Goal: Transaction & Acquisition: Obtain resource

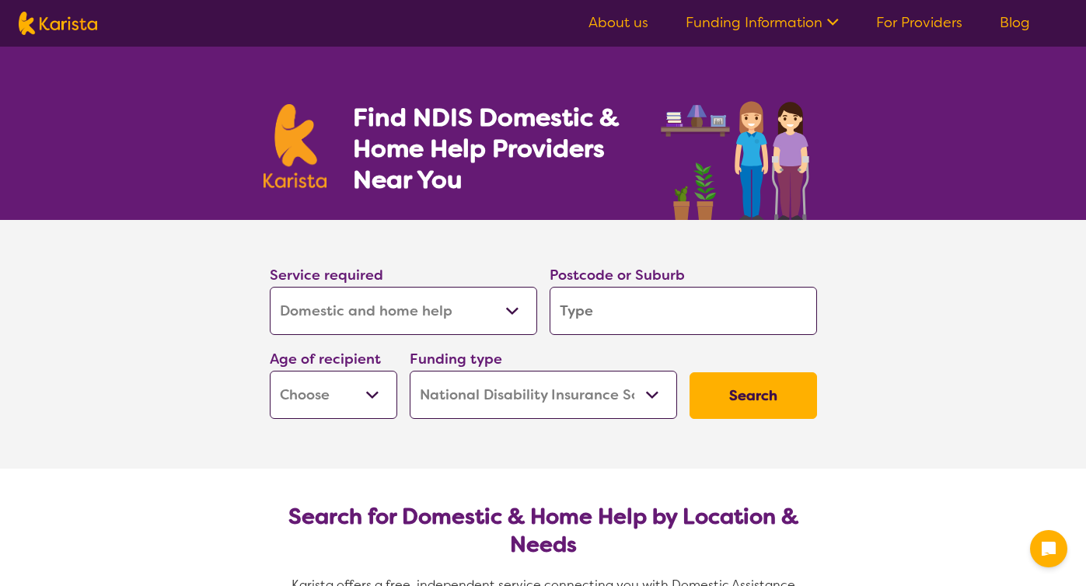
select select "Domestic and home help"
select select "NDIS"
select select "Domestic and home help"
select select "NDIS"
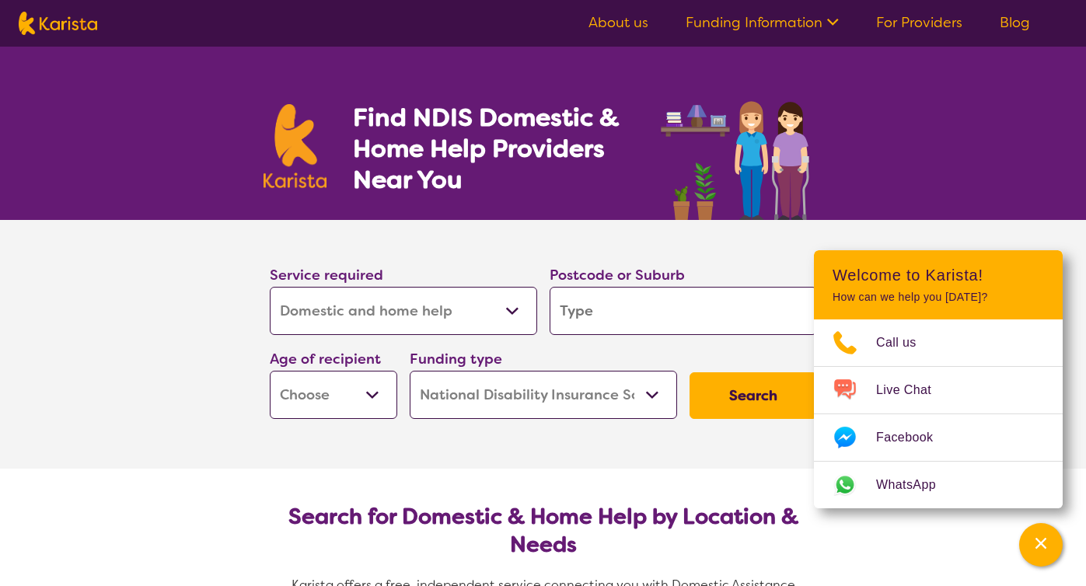
click at [341, 294] on select "Allied Health Assistant Assessment ([MEDICAL_DATA] or [MEDICAL_DATA]) Behaviour…" at bounding box center [403, 311] width 267 height 48
click at [606, 311] on input "search" at bounding box center [683, 311] width 267 height 48
type input "r"
type input "re"
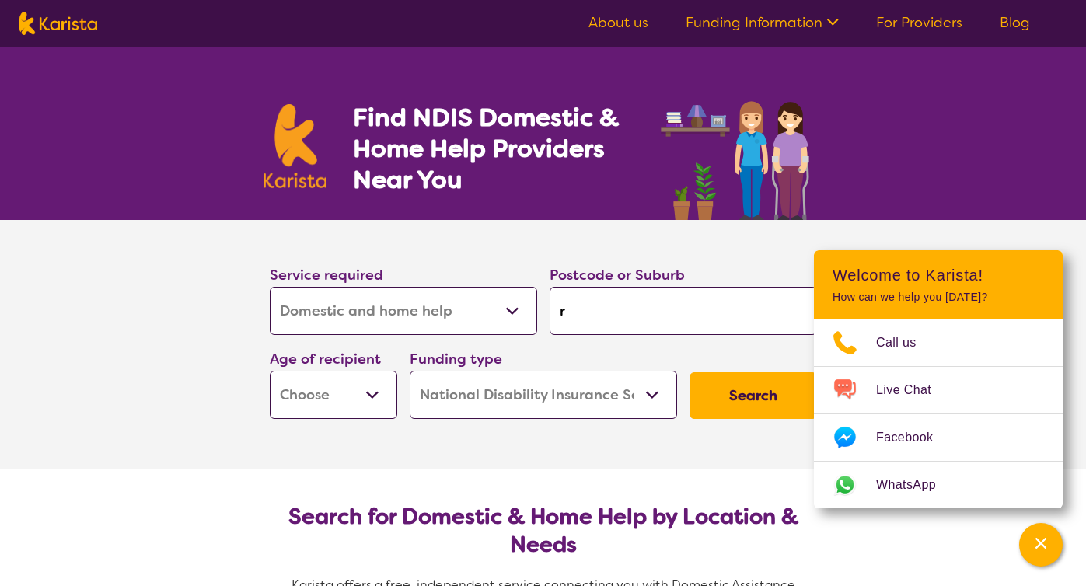
type input "re"
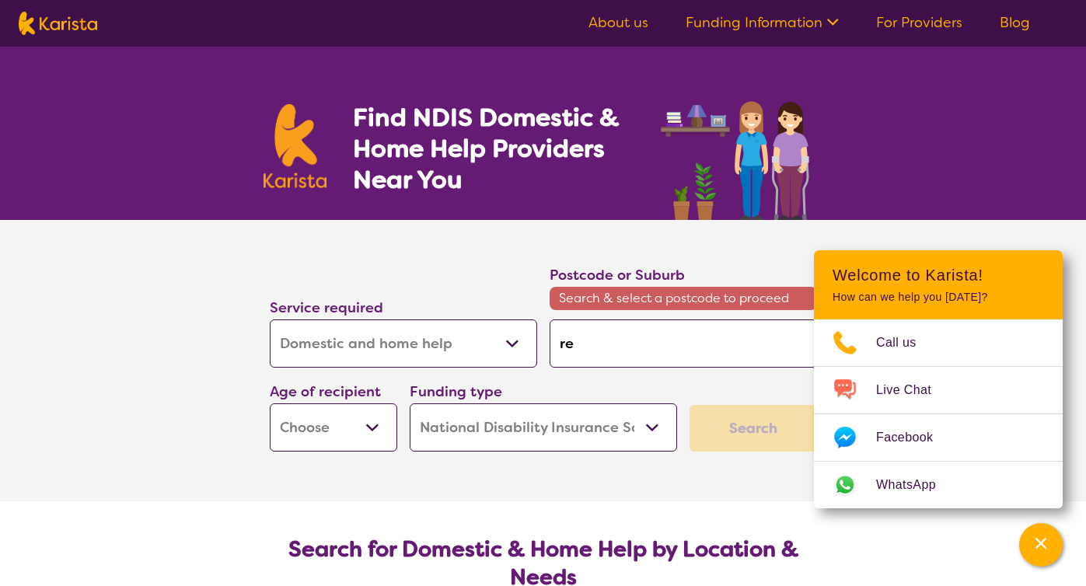
type input "rey"
type input "reyn"
type input "reyne"
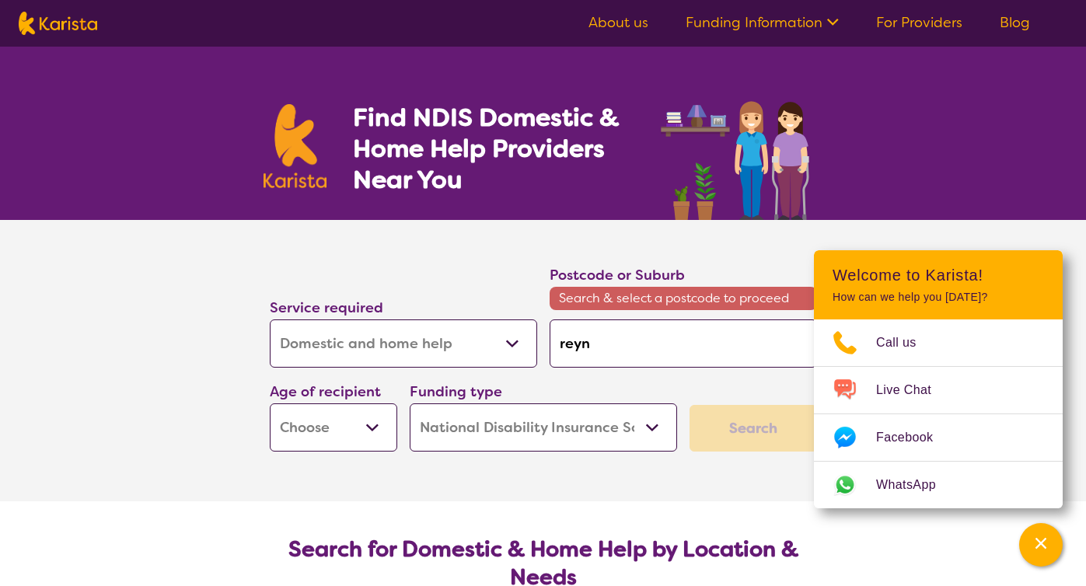
type input "reyne"
type input "reynel"
type input "reynell"
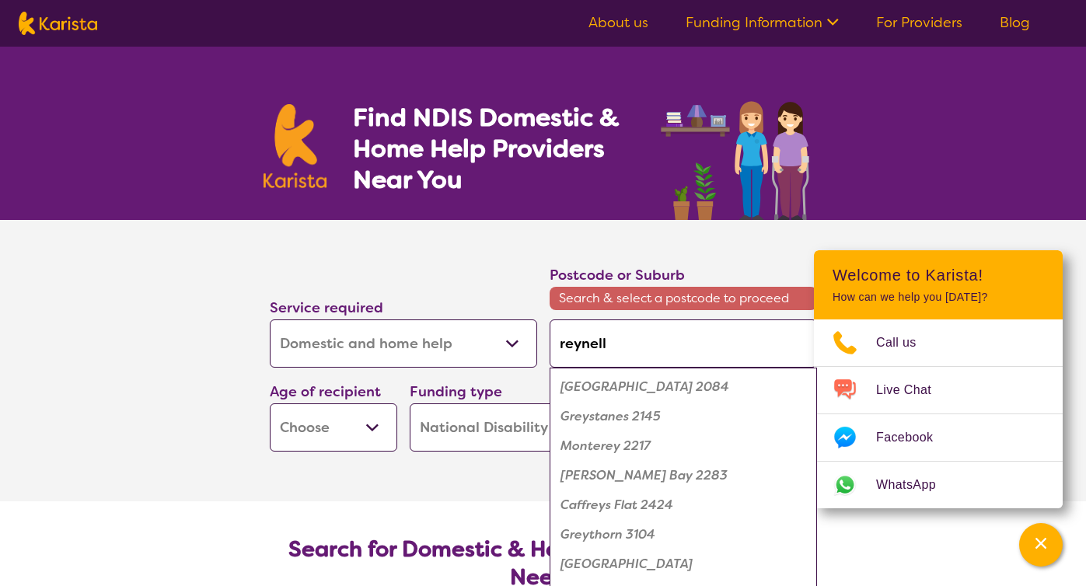
type input "reynella"
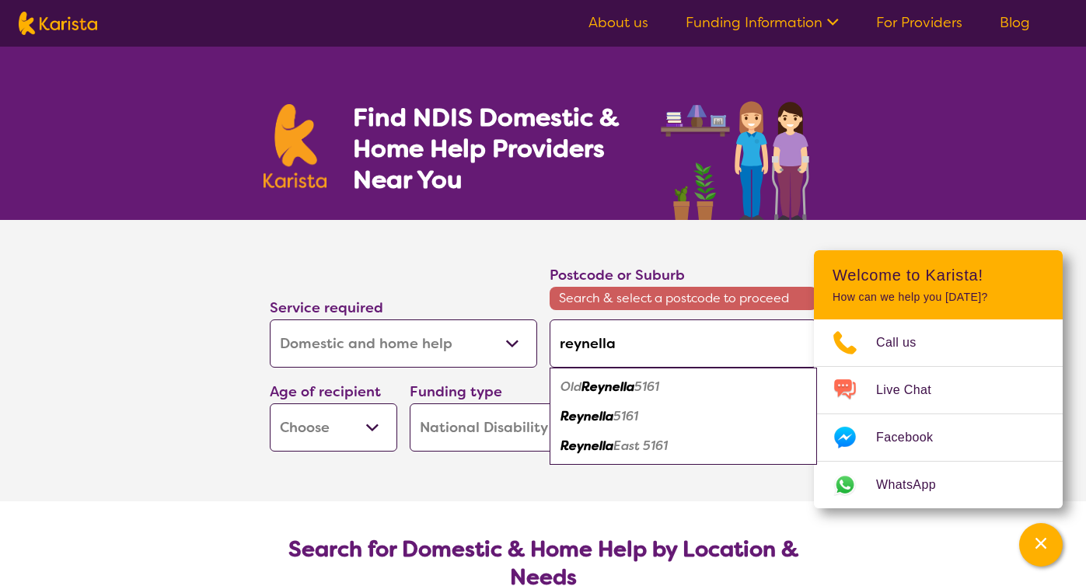
click at [592, 421] on em "Reynella" at bounding box center [587, 416] width 53 height 16
type input "5161"
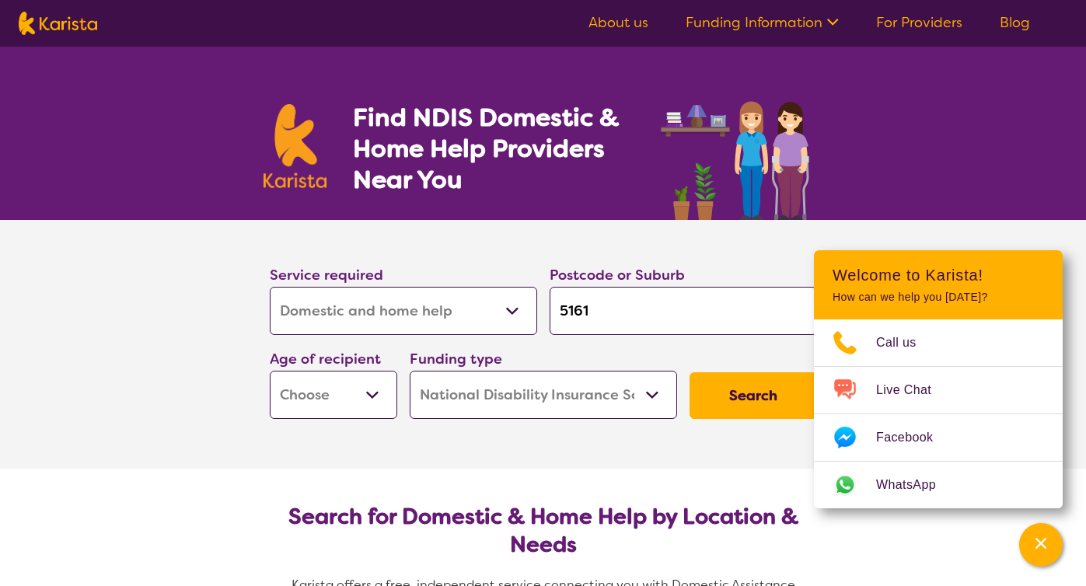
click at [362, 400] on select "Early Childhood - 0 to 9 Child - 10 to 11 Adolescent - 12 to 17 Adult - 18 to 6…" at bounding box center [334, 395] width 128 height 48
select select "AD"
click at [765, 390] on button "Search" at bounding box center [754, 395] width 128 height 47
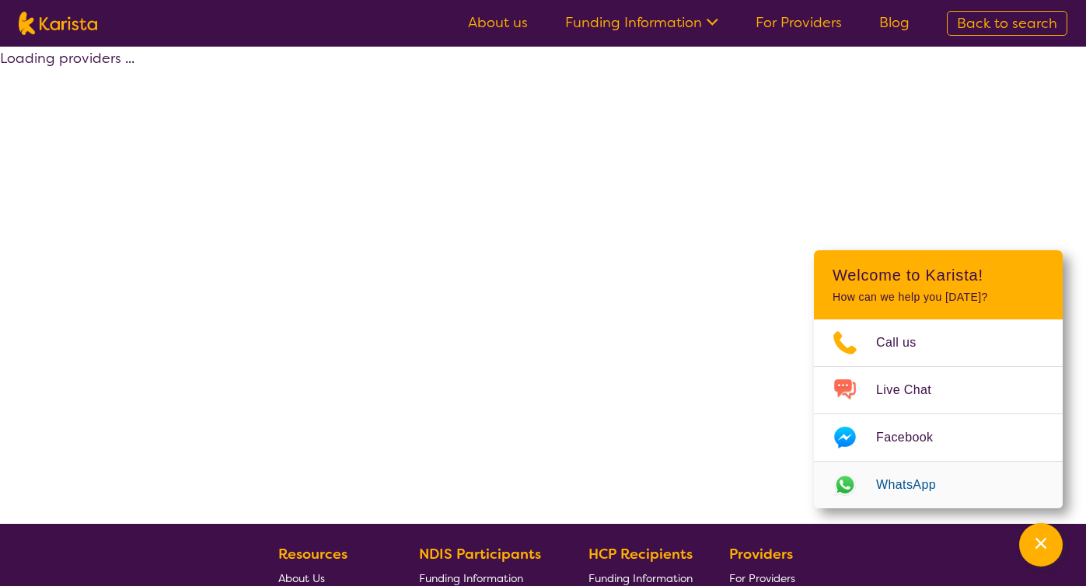
select select "by_score"
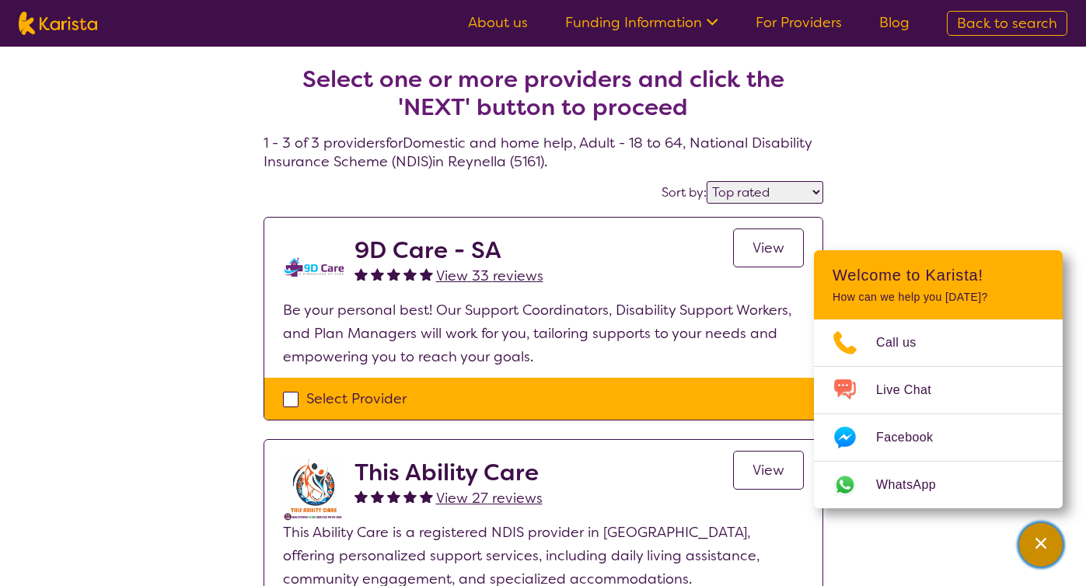
click at [1040, 543] on icon "Channel Menu" at bounding box center [1041, 543] width 11 height 11
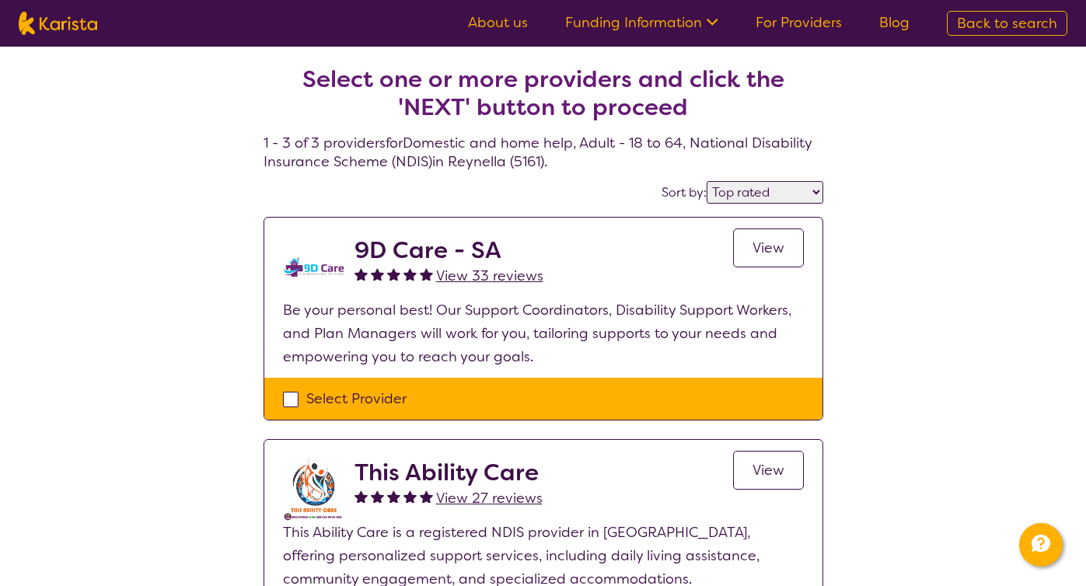
click at [178, 380] on div "Select one or more providers and click the 'NEXT' button to proceed 1 - 3 of 3 …" at bounding box center [543, 467] width 1086 height 840
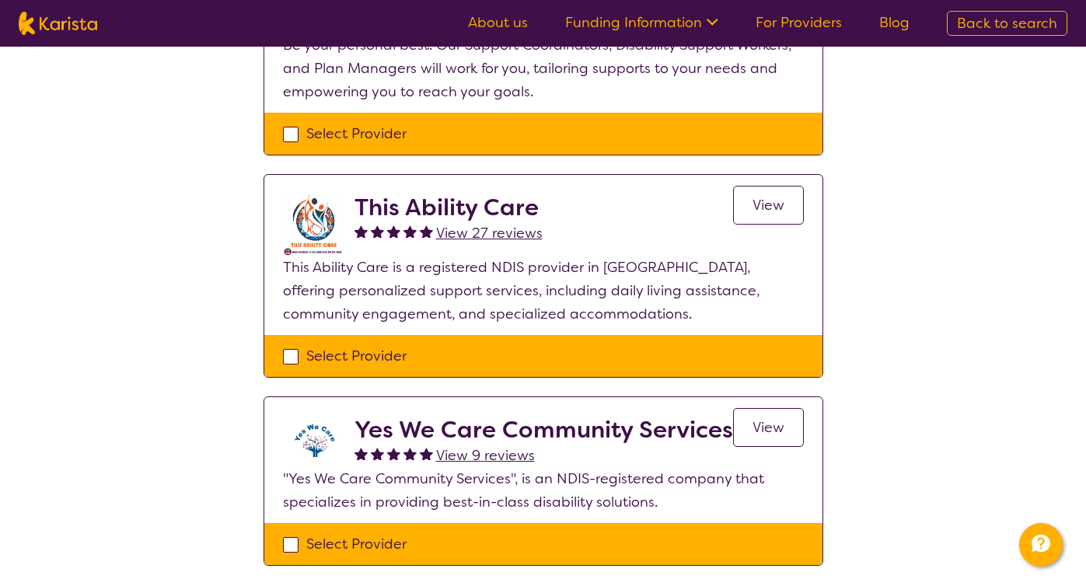
scroll to position [249, 0]
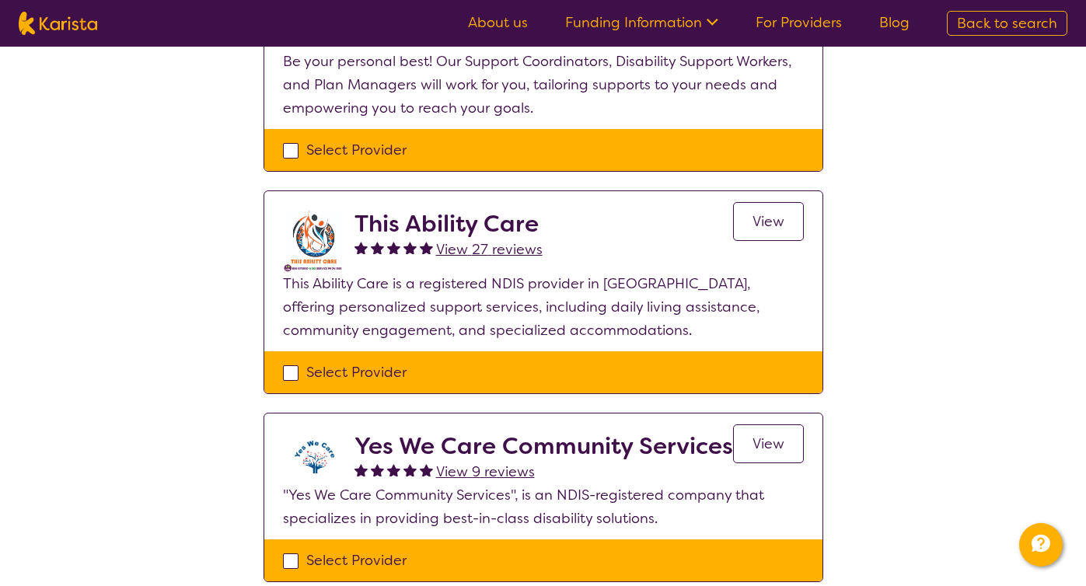
click at [756, 230] on link "View" at bounding box center [768, 221] width 71 height 39
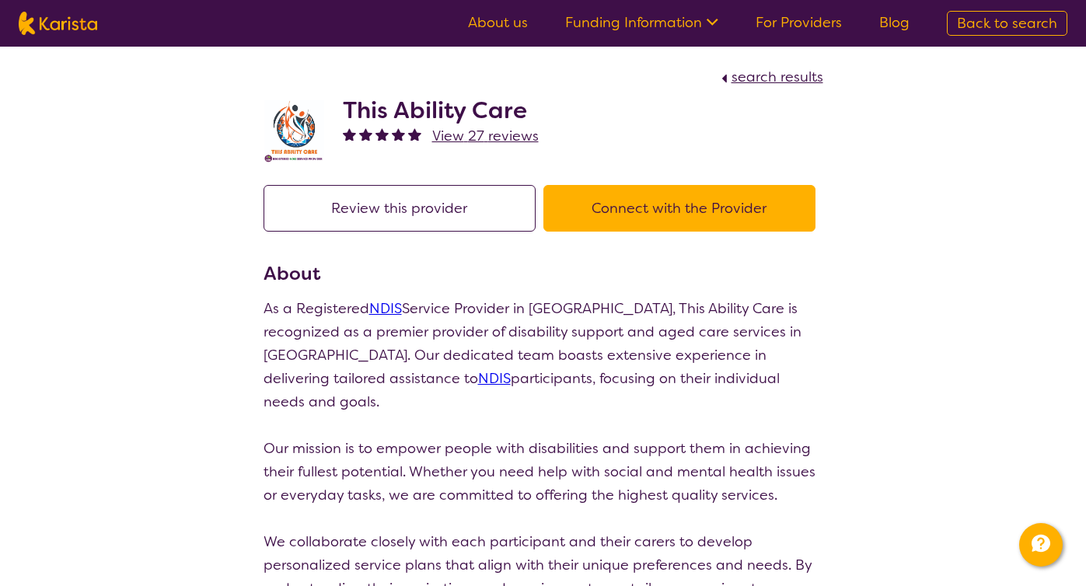
click at [705, 201] on button "Connect with the Provider" at bounding box center [679, 208] width 272 height 47
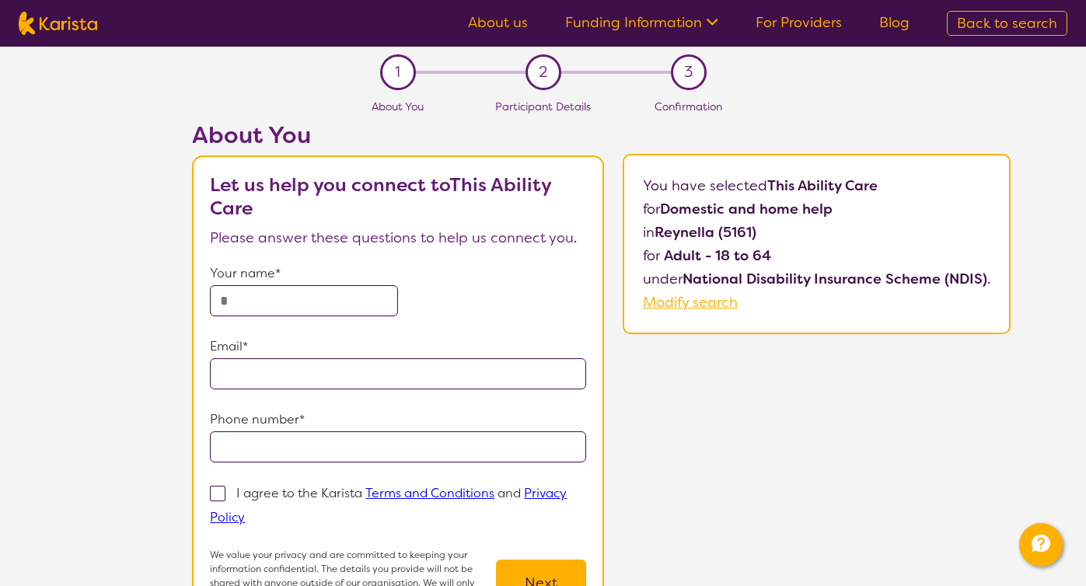
click at [673, 498] on div "About You Let us help you connect to This Ability Care Please answer these ques…" at bounding box center [602, 394] width 970 height 546
click at [508, 21] on link "About us" at bounding box center [498, 22] width 60 height 19
